Goal: Task Accomplishment & Management: Use online tool/utility

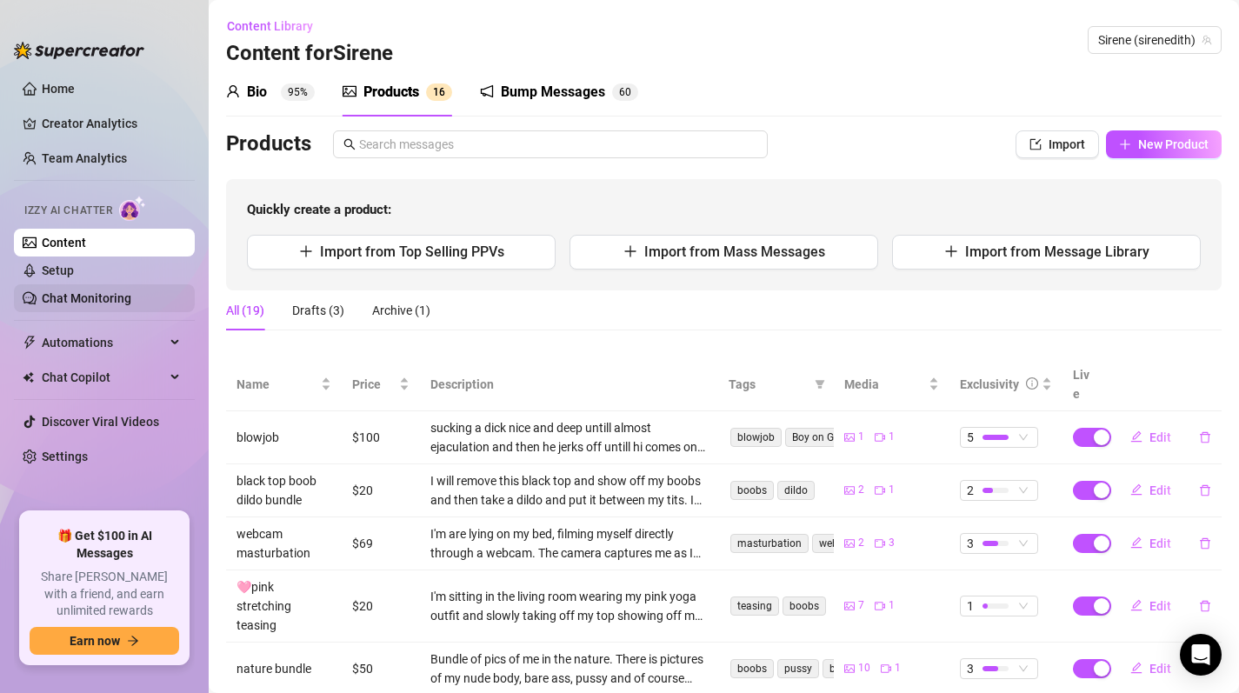
click at [76, 292] on link "Chat Monitoring" at bounding box center [87, 298] width 90 height 14
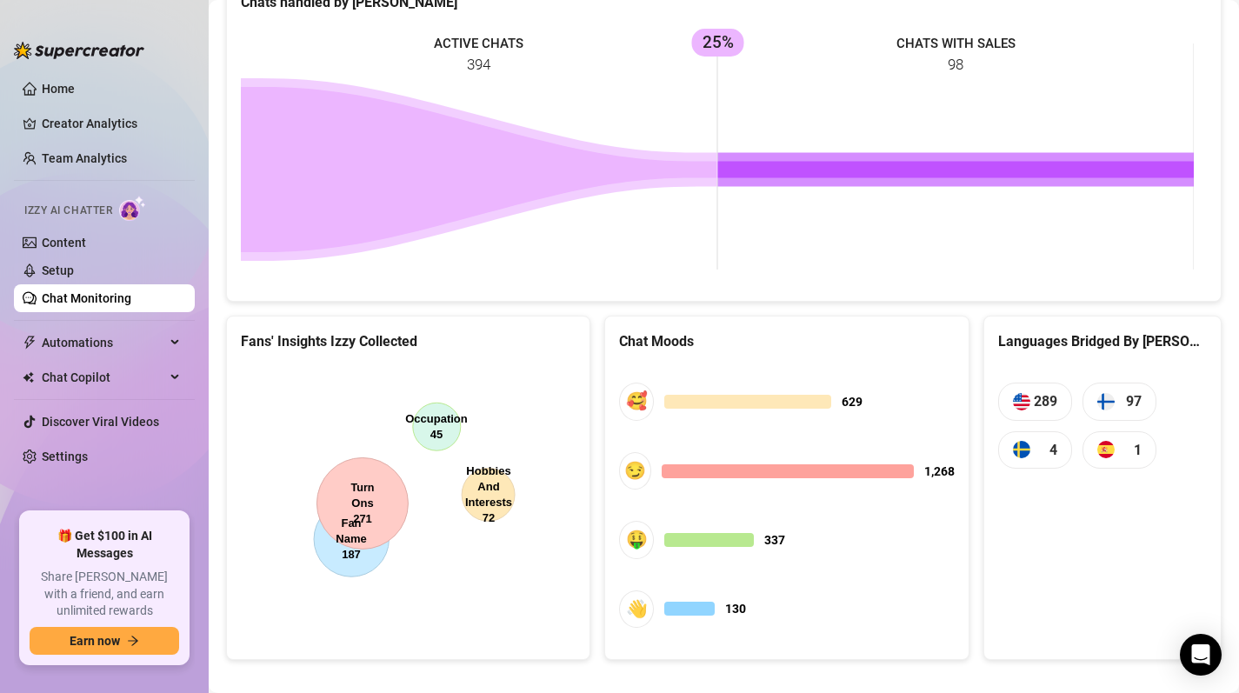
scroll to position [797, 0]
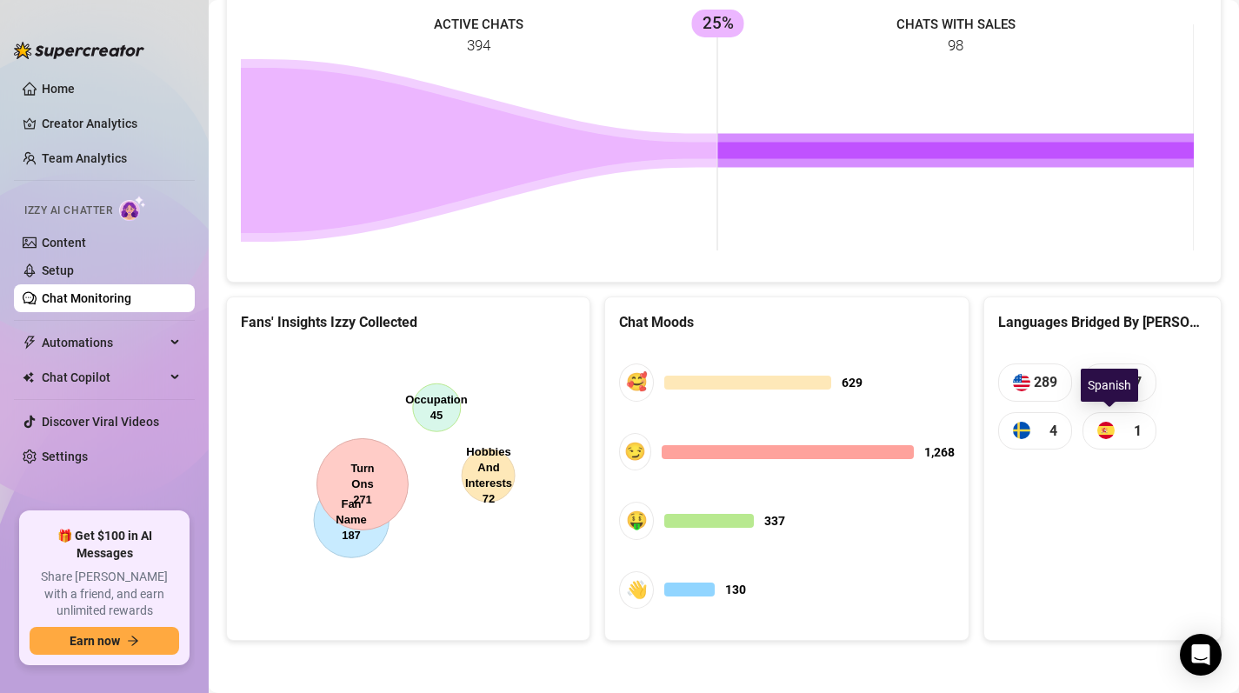
click at [1107, 432] on span "1" at bounding box center [1120, 430] width 74 height 37
drag, startPoint x: 1143, startPoint y: 424, endPoint x: 1136, endPoint y: 418, distance: 9.2
click at [1143, 424] on span "1" at bounding box center [1120, 430] width 74 height 37
click at [1102, 388] on div "Spanish" at bounding box center [1109, 385] width 57 height 33
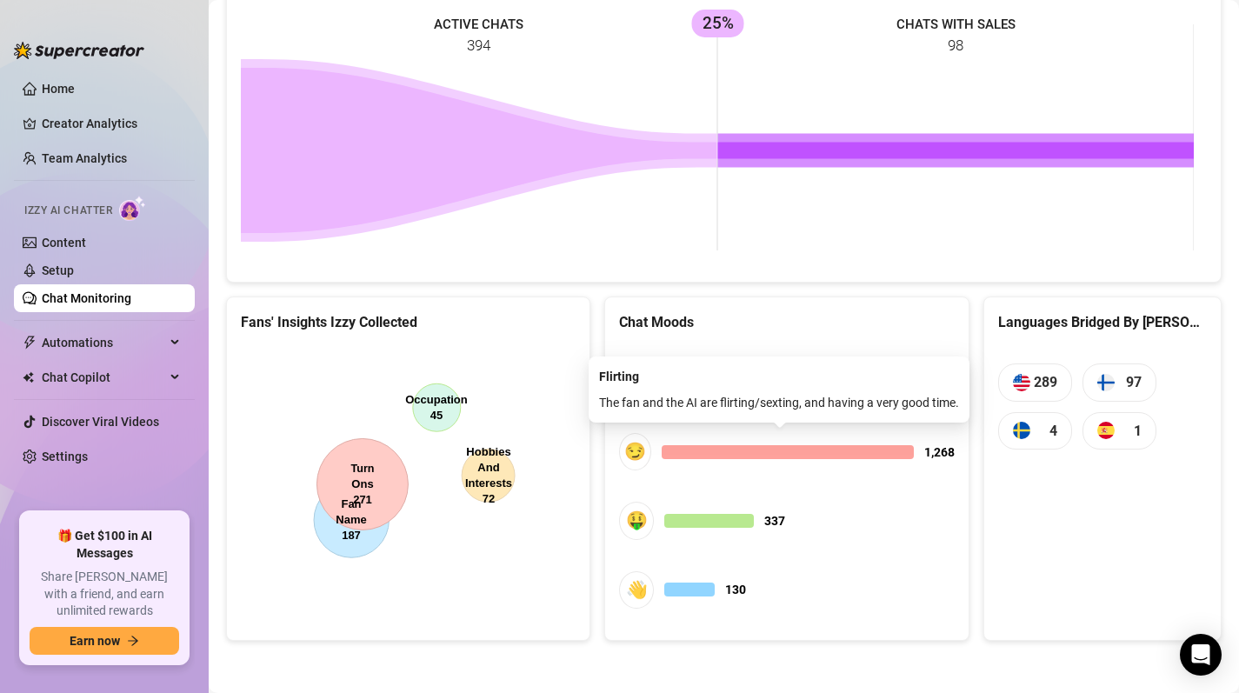
click at [823, 449] on div at bounding box center [787, 452] width 251 height 14
click at [744, 395] on div "The fan and the AI are flirting/sexting, and having a very good time." at bounding box center [779, 402] width 360 height 19
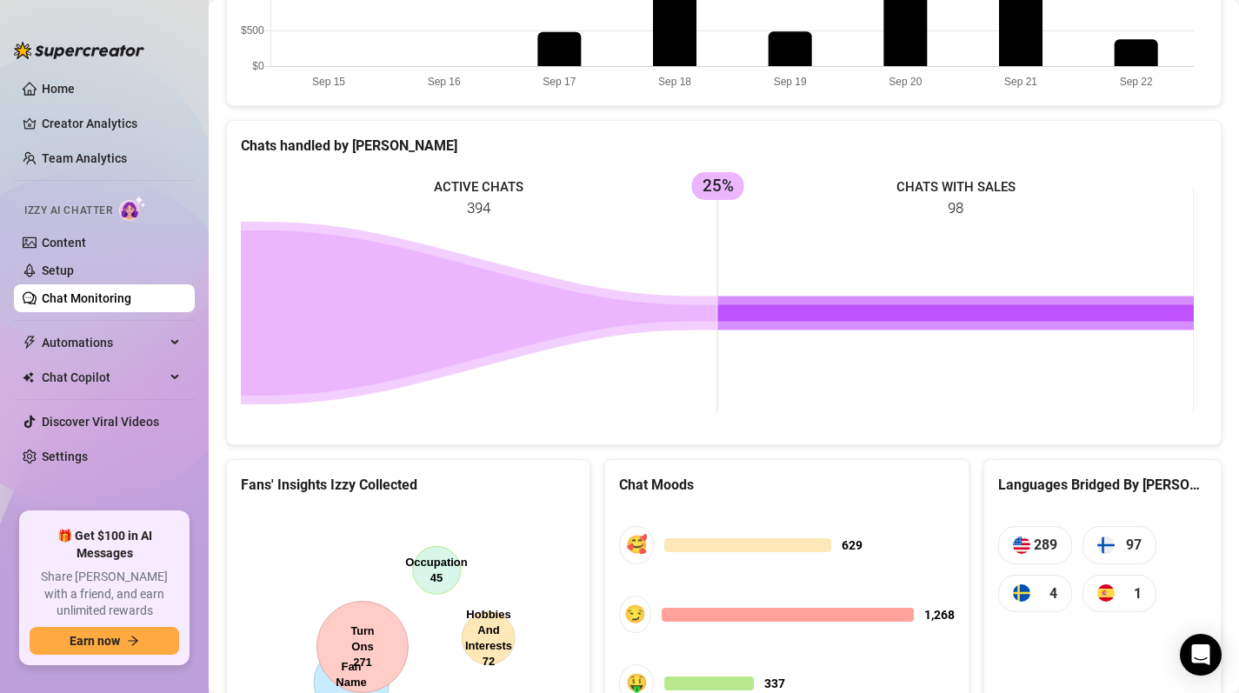
scroll to position [455, 0]
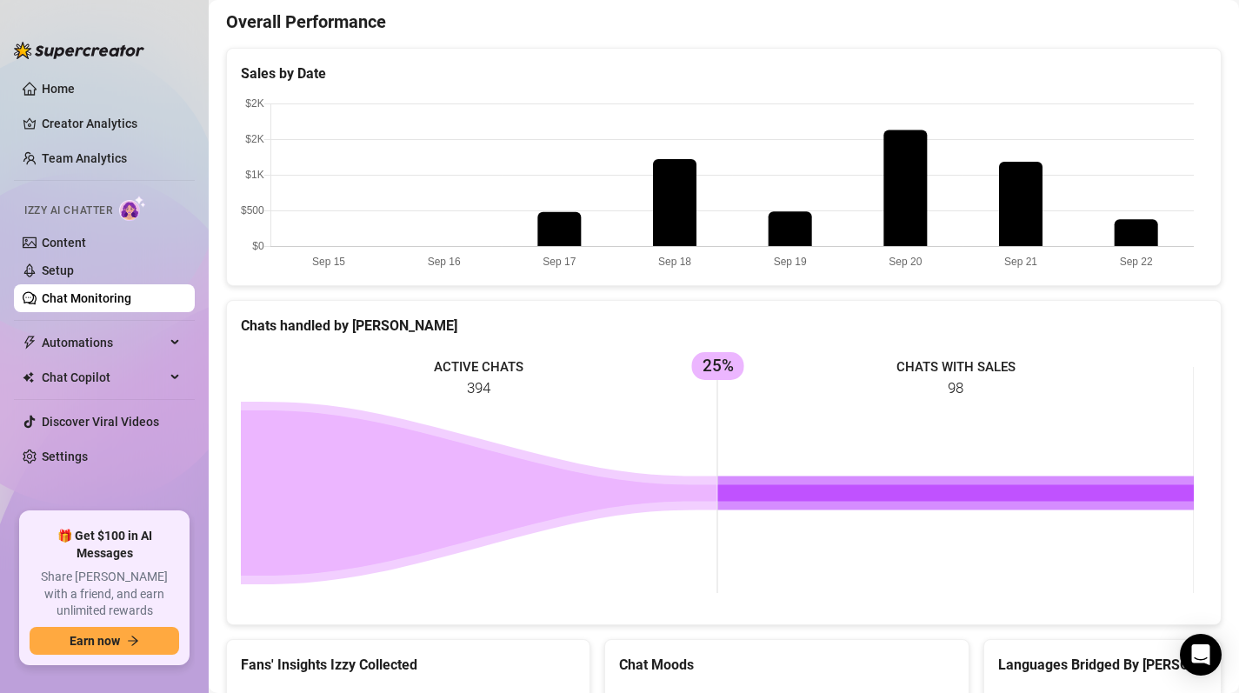
click at [891, 376] on rect at bounding box center [717, 480] width 953 height 261
click at [983, 421] on rect at bounding box center [717, 480] width 953 height 261
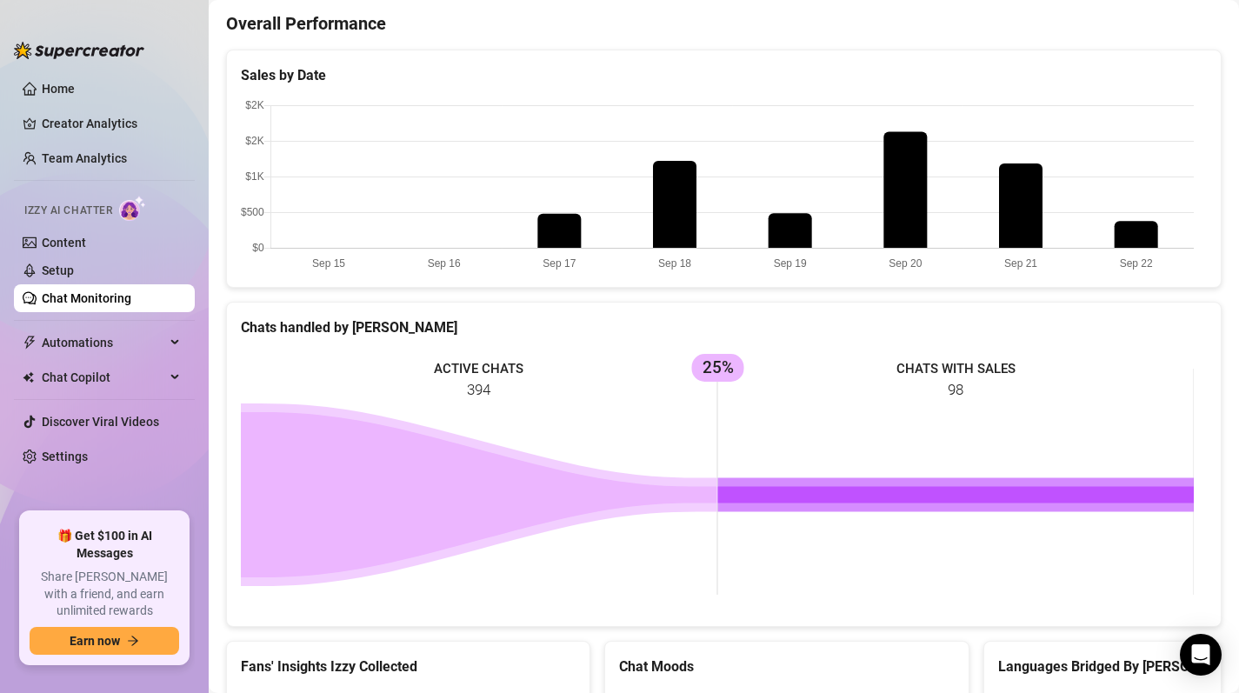
click at [1025, 208] on canvas at bounding box center [717, 186] width 953 height 174
click at [905, 197] on canvas at bounding box center [717, 186] width 953 height 174
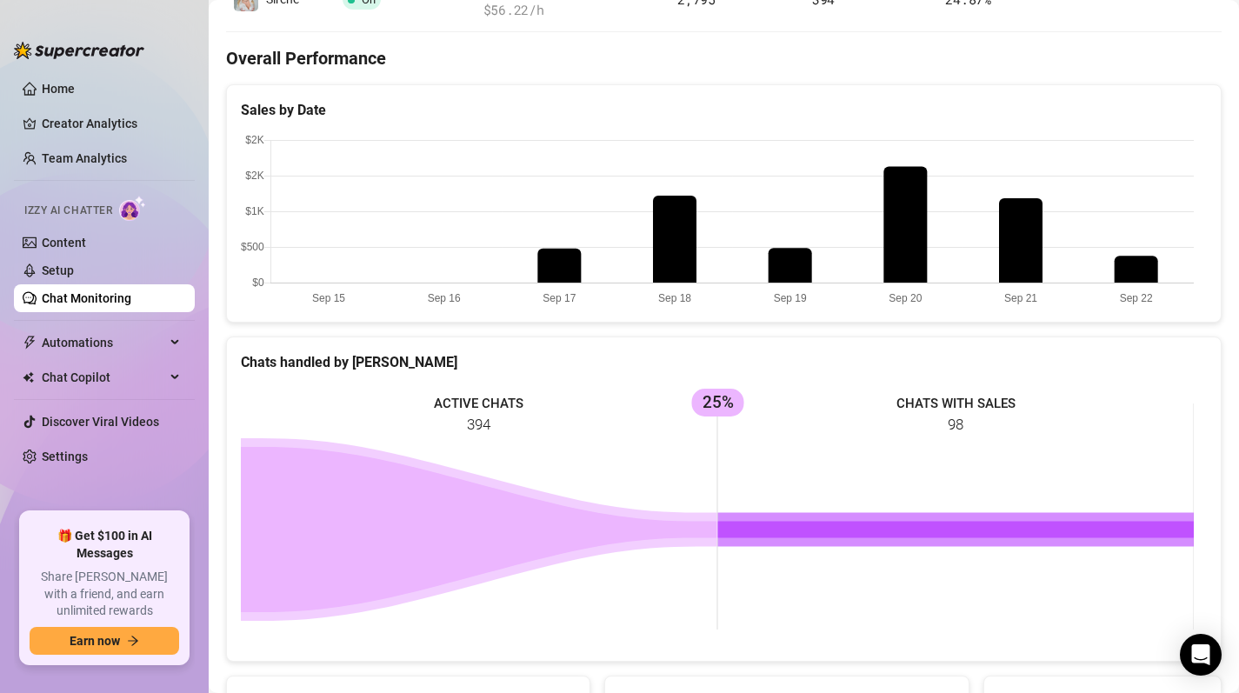
scroll to position [512, 0]
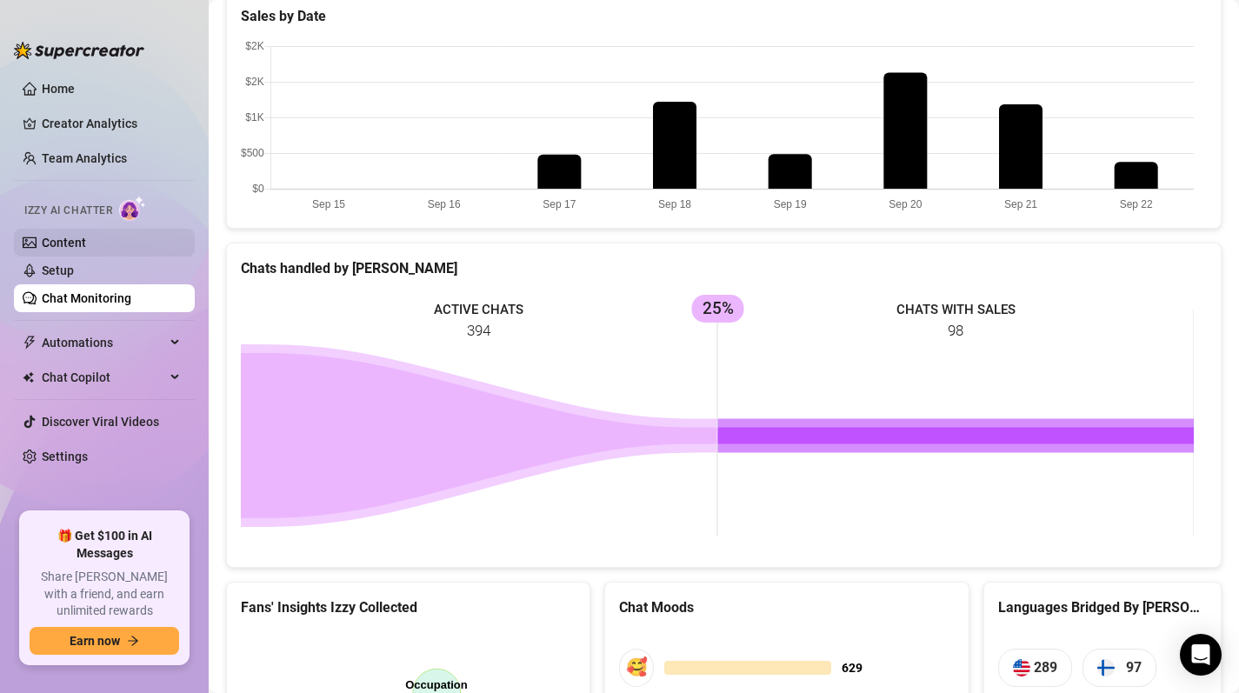
click at [57, 245] on link "Content" at bounding box center [64, 243] width 44 height 14
